Goal: Information Seeking & Learning: Learn about a topic

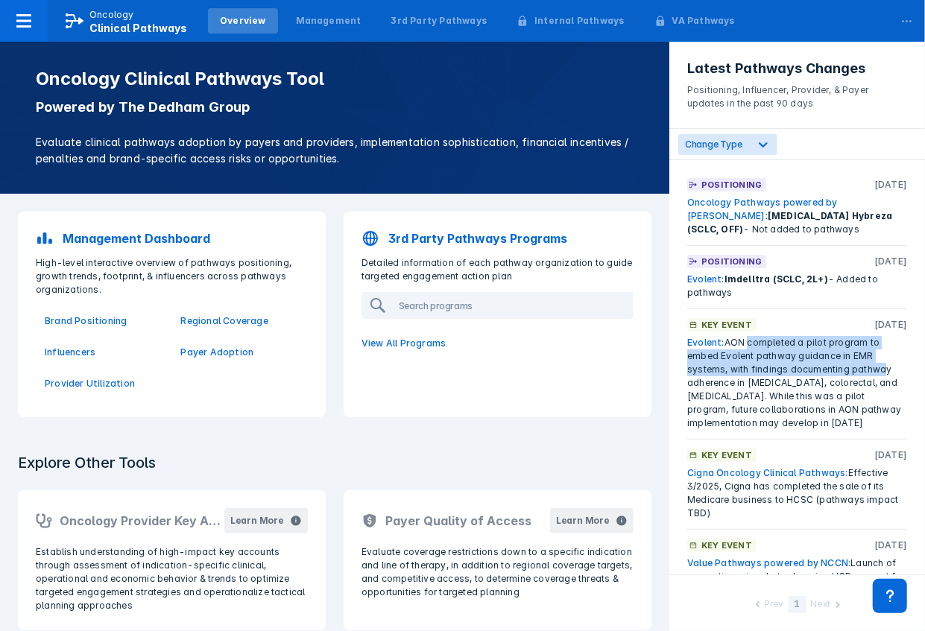
drag, startPoint x: 750, startPoint y: 340, endPoint x: 879, endPoint y: 364, distance: 131.2
click at [879, 364] on div "Evolent: [PERSON_NAME] completed a pilot program to embed Evolent pathway guida…" at bounding box center [797, 383] width 220 height 94
click at [863, 368] on div "Evolent: [PERSON_NAME] completed a pilot program to embed Evolent pathway guida…" at bounding box center [797, 383] width 220 height 94
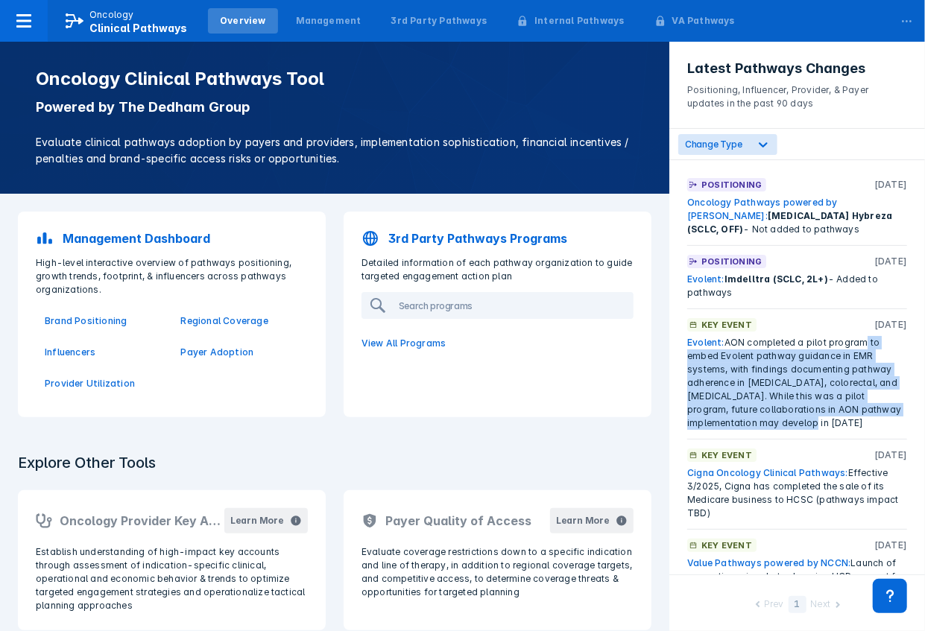
drag, startPoint x: 860, startPoint y: 347, endPoint x: 868, endPoint y: 427, distance: 80.2
click at [868, 427] on div "Evolent: [PERSON_NAME] completed a pilot program to embed Evolent pathway guida…" at bounding box center [797, 383] width 220 height 94
click at [868, 407] on div "Evolent: [PERSON_NAME] completed a pilot program to embed Evolent pathway guida…" at bounding box center [797, 383] width 220 height 94
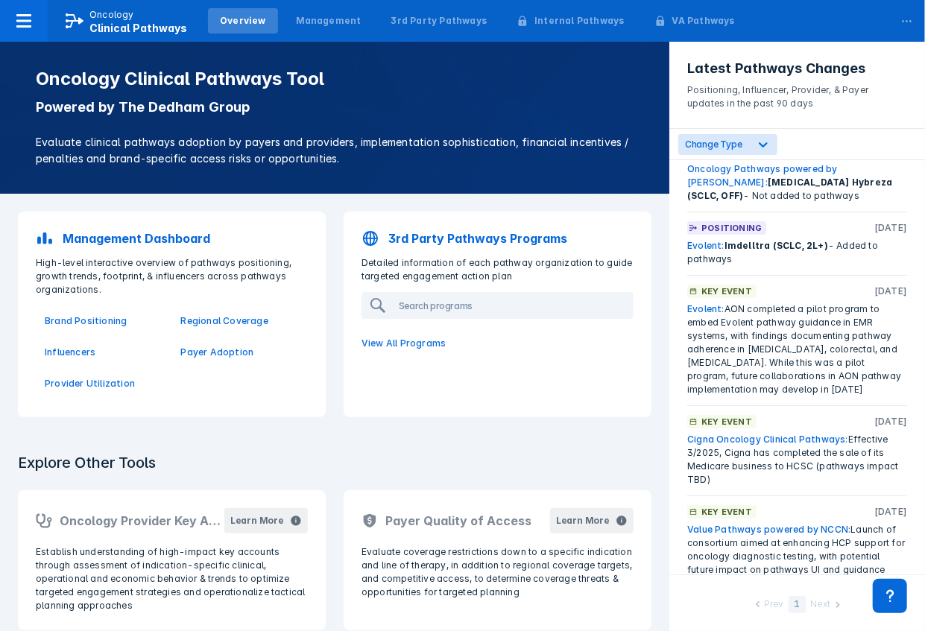
scroll to position [49, 0]
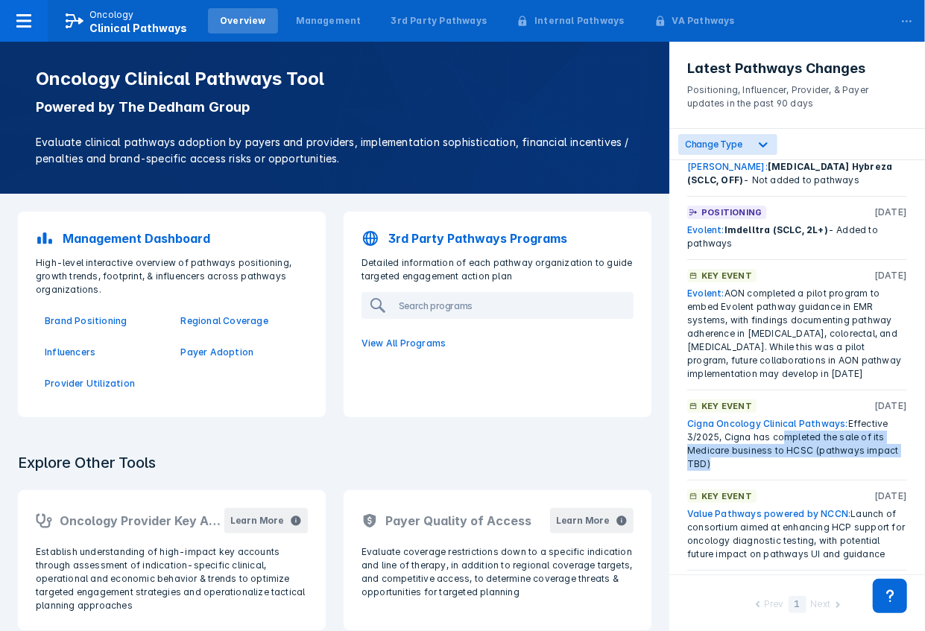
drag, startPoint x: 781, startPoint y: 441, endPoint x: 864, endPoint y: 457, distance: 85.0
click at [864, 457] on div "Cigna Oncology Clinical Pathways: Effective 3/2025, Cigna has completed the sal…" at bounding box center [797, 444] width 220 height 54
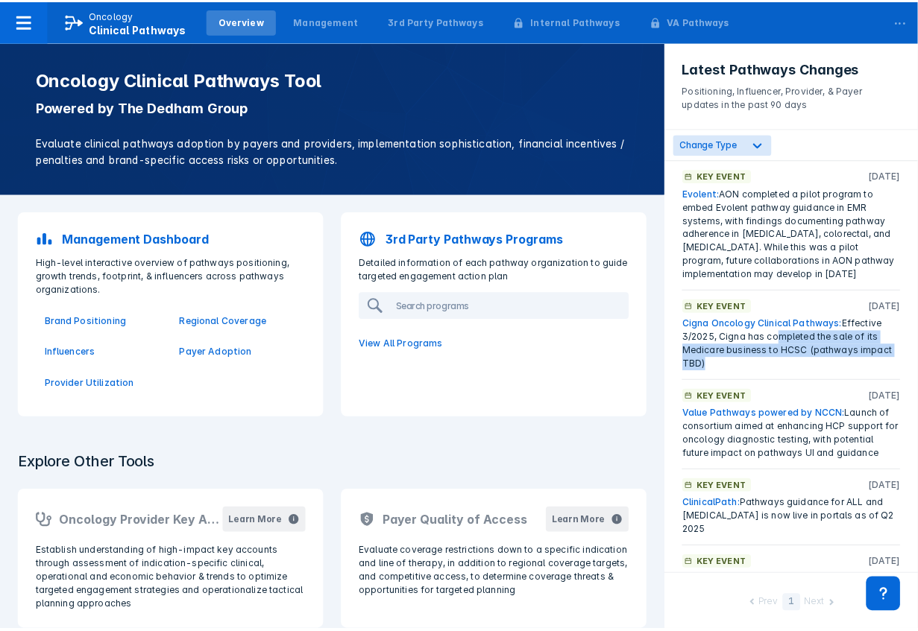
scroll to position [248, 0]
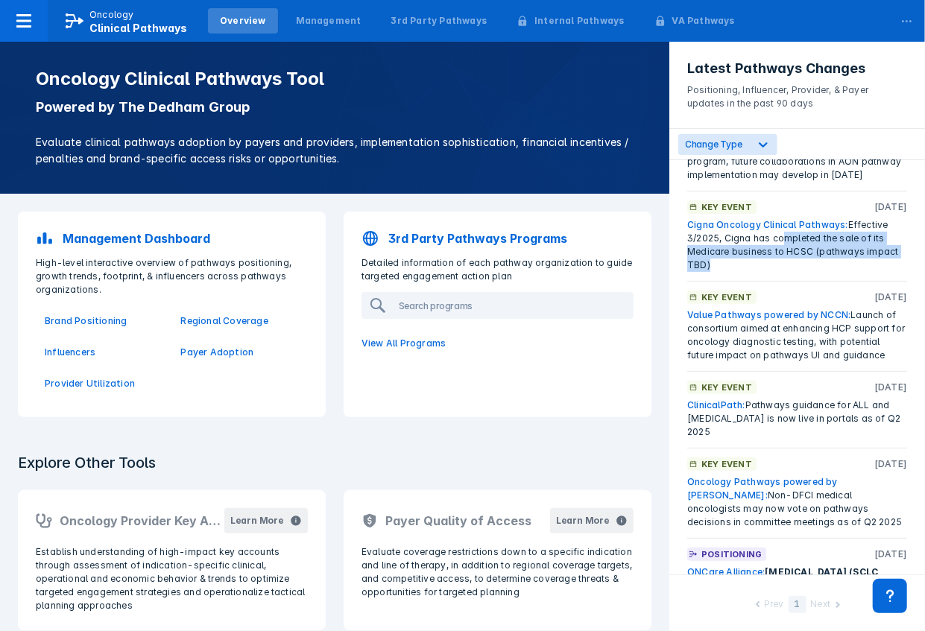
click at [804, 313] on link "Value Pathways powered by NCCN:" at bounding box center [768, 314] width 163 height 11
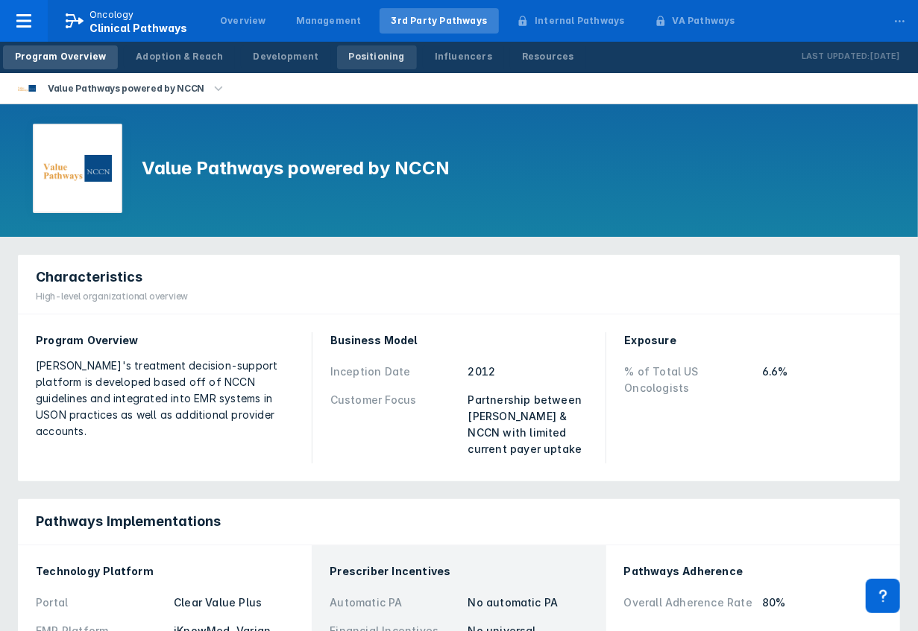
click at [355, 54] on div "Positioning" at bounding box center [377, 56] width 56 height 13
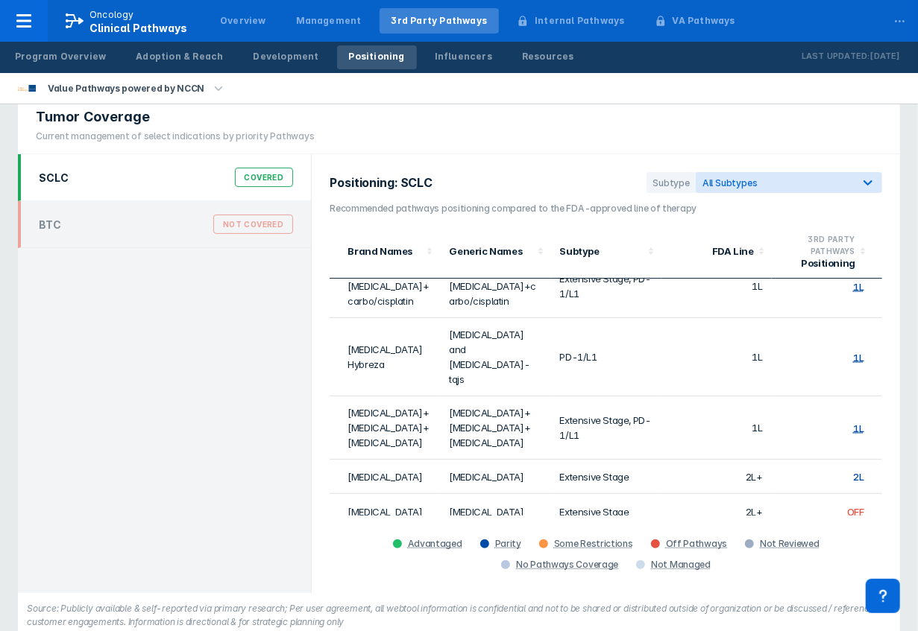
scroll to position [51, 0]
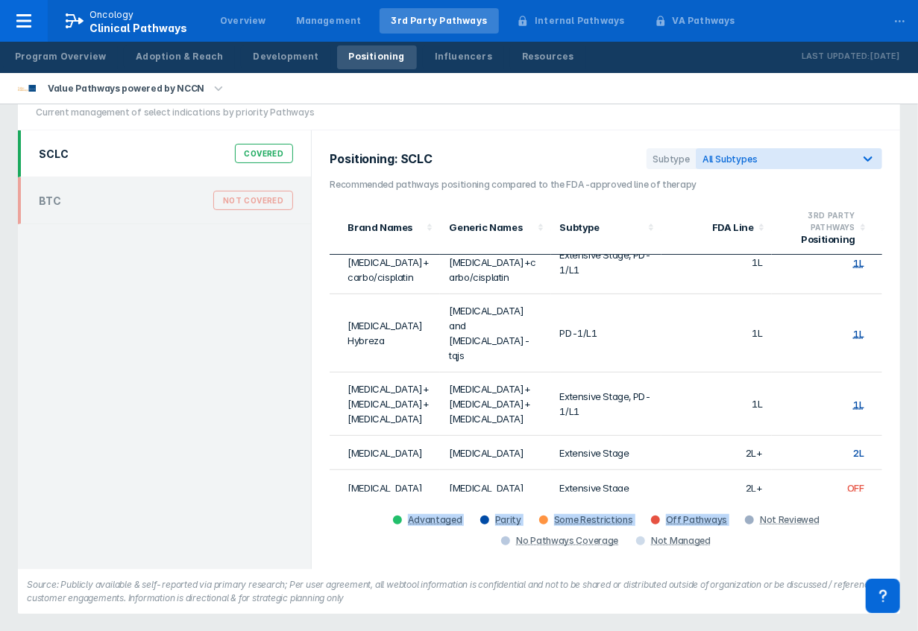
drag, startPoint x: 373, startPoint y: 459, endPoint x: 754, endPoint y: 499, distance: 383.0
click at [754, 497] on div "Positioning: SCLC Subtype All Subtypes Recommended pathways positioning compare…" at bounding box center [606, 349] width 588 height 439
drag, startPoint x: 751, startPoint y: 508, endPoint x: 735, endPoint y: 506, distance: 16.6
click at [750, 508] on div "Advantaged Parity Some Restrictions Off Pathways Not Reviewed No Pathways Cover…" at bounding box center [606, 522] width 552 height 60
click at [576, 470] on td "Extensive Stage" at bounding box center [606, 487] width 110 height 35
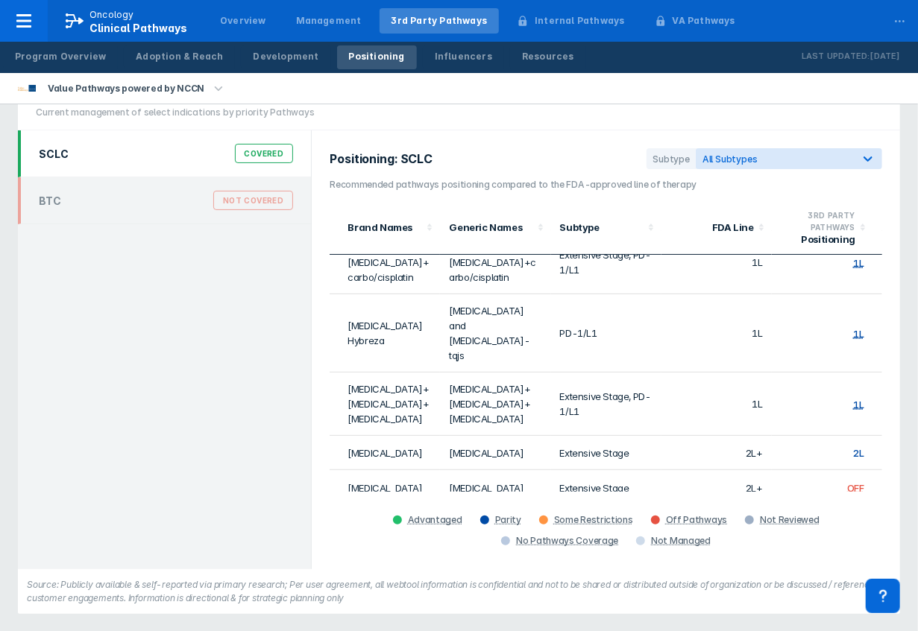
drag, startPoint x: 759, startPoint y: 476, endPoint x: 865, endPoint y: 465, distance: 106.4
click at [865, 506] on tr "[MEDICAL_DATA]+[MEDICAL_DATA] [MEDICAL_DATA]+[MEDICAL_DATA] Extensive Stage 1L …" at bounding box center [606, 530] width 552 height 48
click at [865, 506] on td "Not Reviewed" at bounding box center [827, 530] width 110 height 48
drag, startPoint x: 863, startPoint y: 464, endPoint x: 757, endPoint y: 467, distance: 105.2
click at [757, 506] on tr "[MEDICAL_DATA]+[MEDICAL_DATA] [MEDICAL_DATA]+[MEDICAL_DATA] Extensive Stage 1L …" at bounding box center [606, 530] width 552 height 48
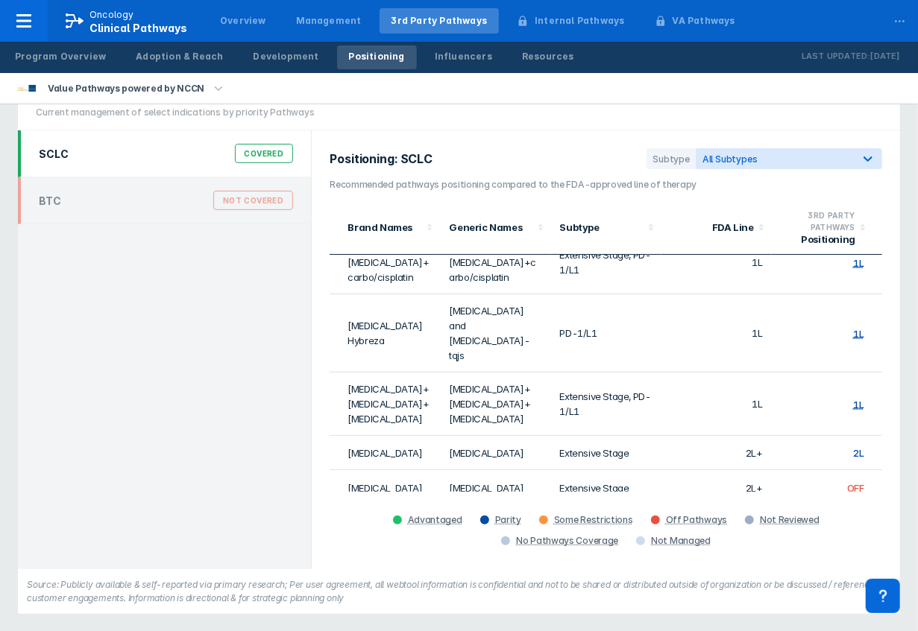
click at [757, 506] on td "1L Maintenance" at bounding box center [716, 530] width 110 height 48
